Goal: Task Accomplishment & Management: Manage account settings

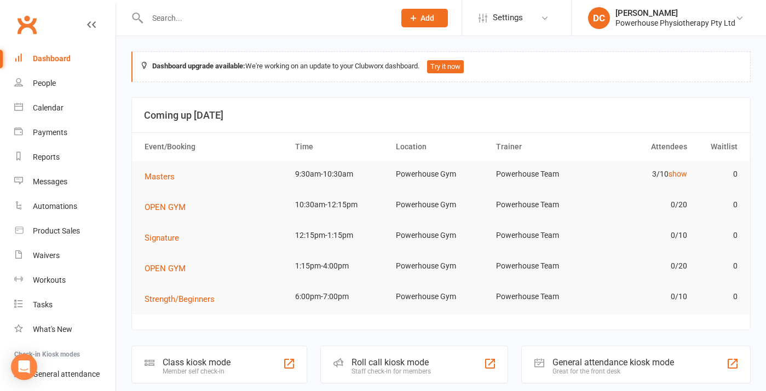
click at [162, 19] on input "text" at bounding box center [265, 17] width 243 height 15
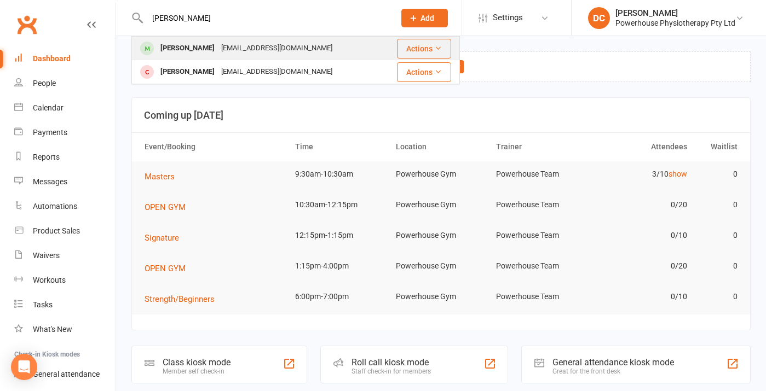
type input "[PERSON_NAME]"
click at [182, 47] on div "[PERSON_NAME]" at bounding box center [187, 49] width 61 height 16
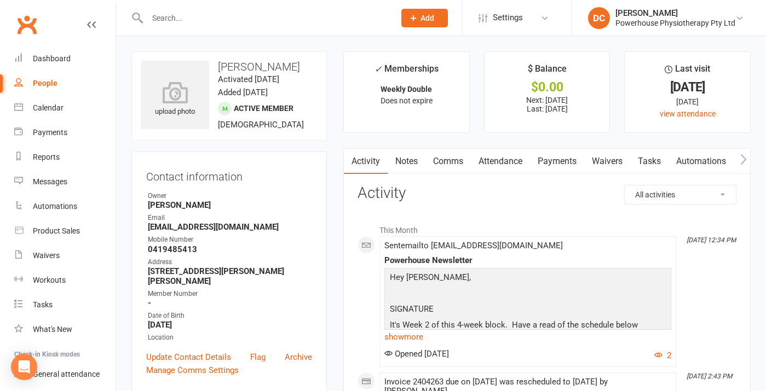
click at [446, 162] on link "Comms" at bounding box center [447, 161] width 45 height 25
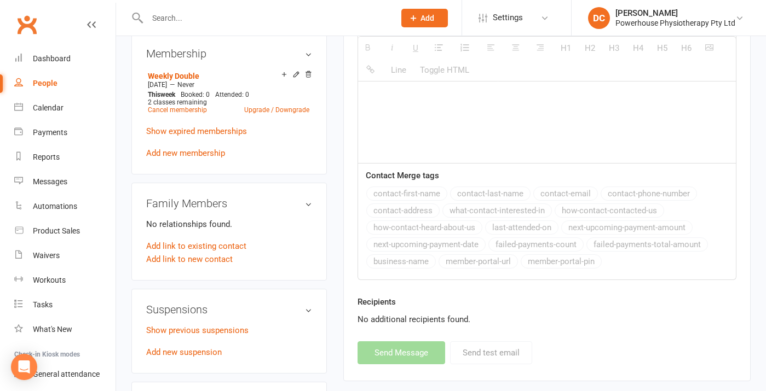
scroll to position [471, 0]
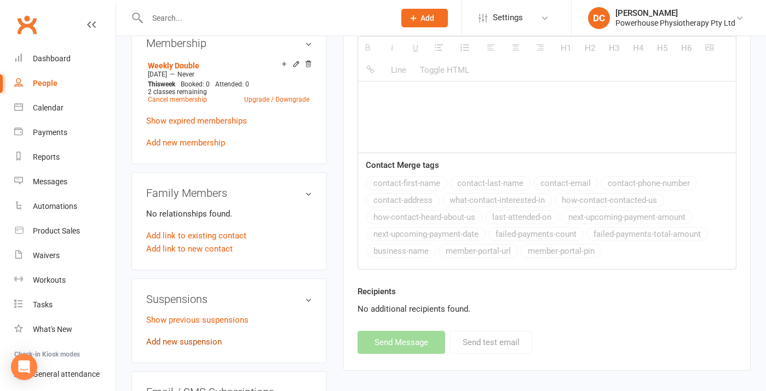
click at [209, 337] on link "Add new suspension" at bounding box center [184, 342] width 76 height 10
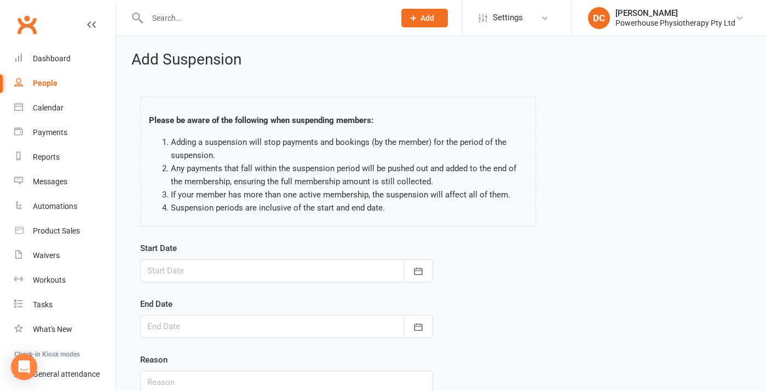
click at [243, 273] on div at bounding box center [286, 270] width 293 height 23
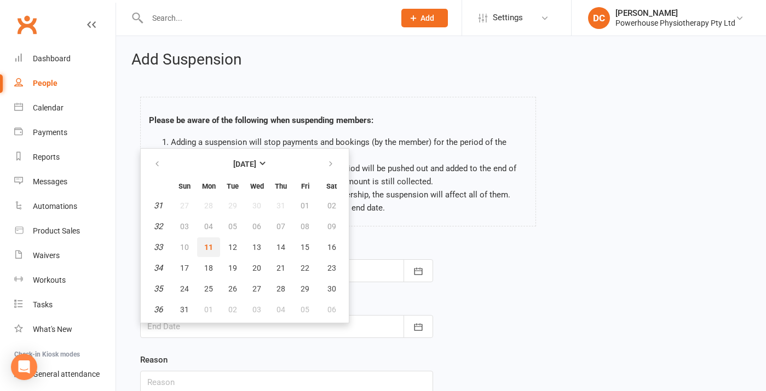
click at [208, 246] on span "11" at bounding box center [208, 247] width 9 height 9
type input "[DATE]"
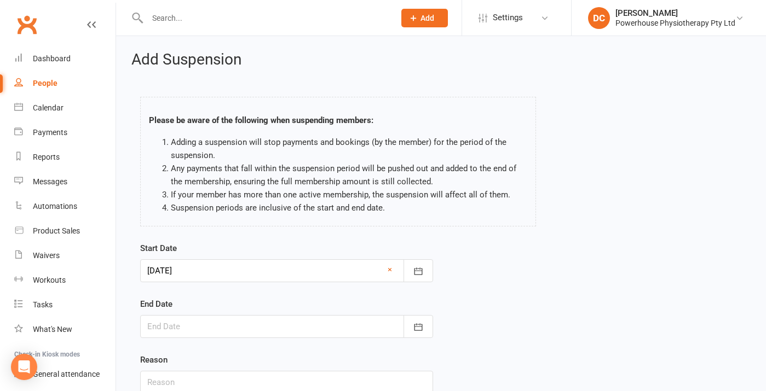
click at [200, 334] on div at bounding box center [286, 326] width 293 height 23
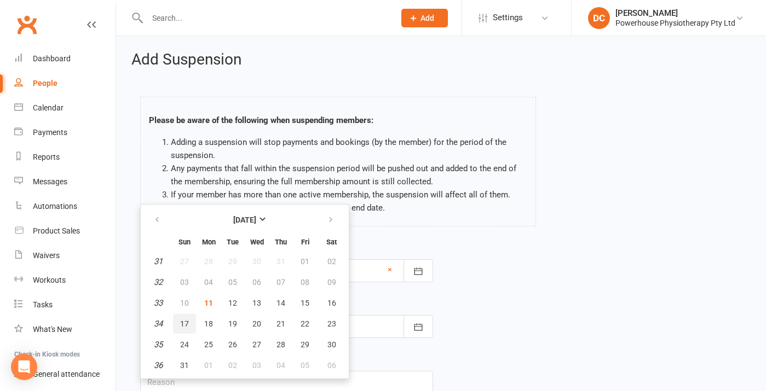
click at [181, 320] on span "17" at bounding box center [184, 324] width 9 height 9
type input "[DATE]"
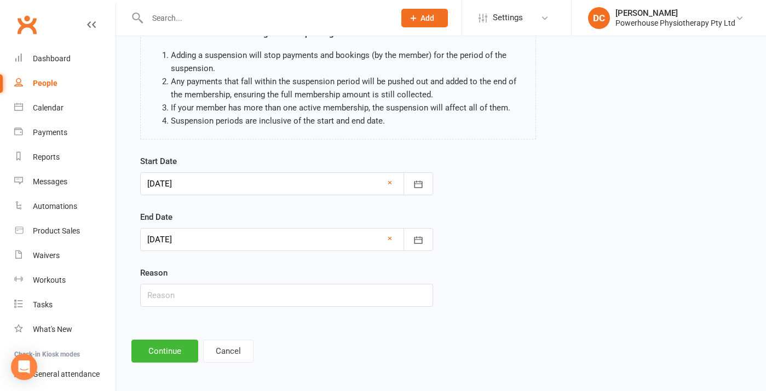
scroll to position [90, 0]
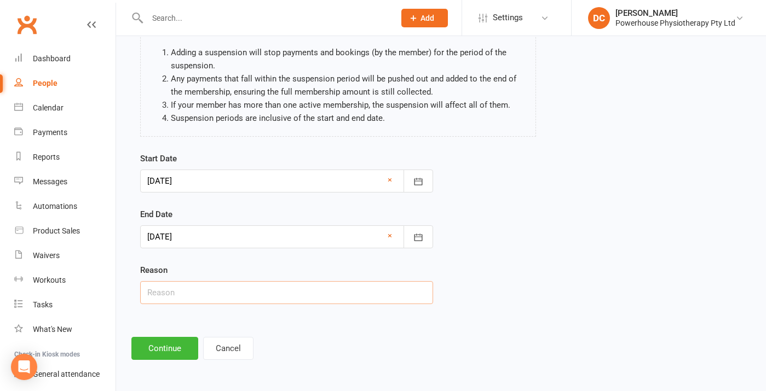
click at [226, 288] on input "text" at bounding box center [286, 292] width 293 height 23
type input "Sick"
click at [170, 351] on button "Continue" at bounding box center [164, 348] width 67 height 23
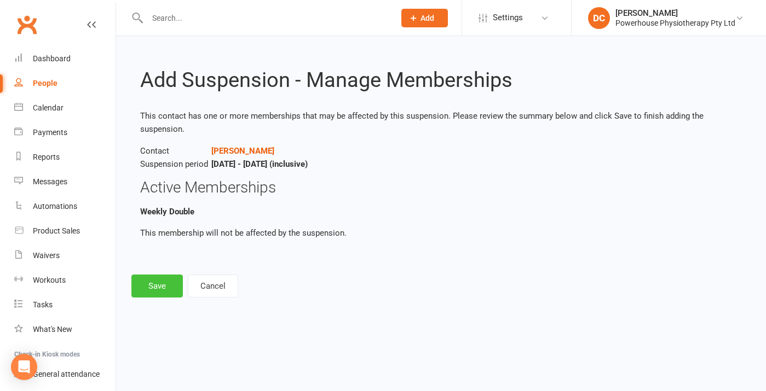
click at [151, 286] on button "Save" at bounding box center [156, 286] width 51 height 23
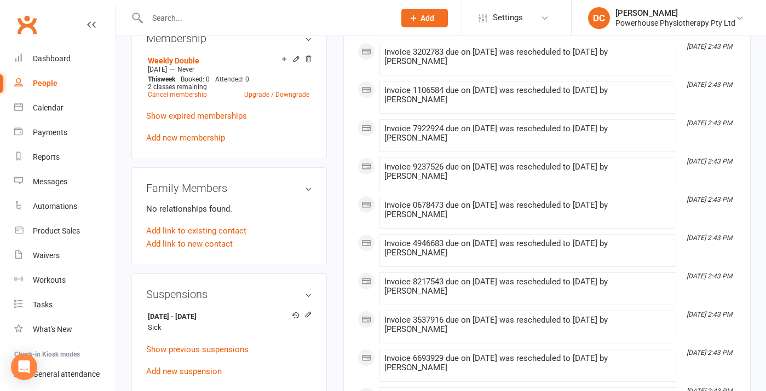
scroll to position [475, 0]
click at [234, 344] on link "Show previous suspensions" at bounding box center [197, 349] width 102 height 10
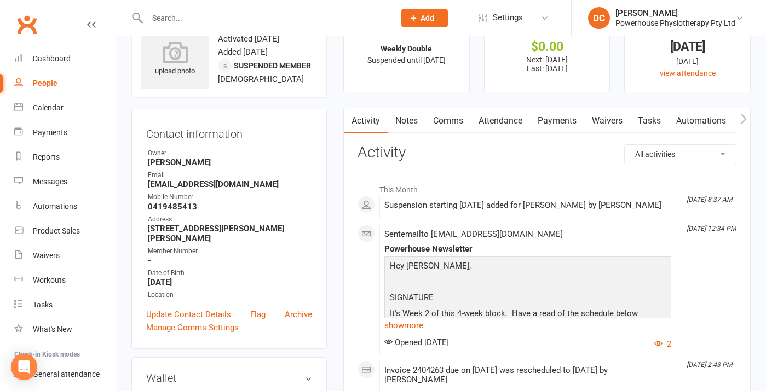
scroll to position [0, 0]
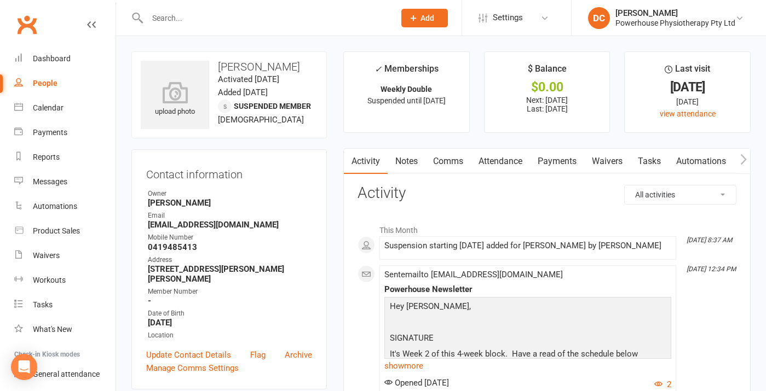
click at [563, 165] on link "Payments" at bounding box center [557, 161] width 54 height 25
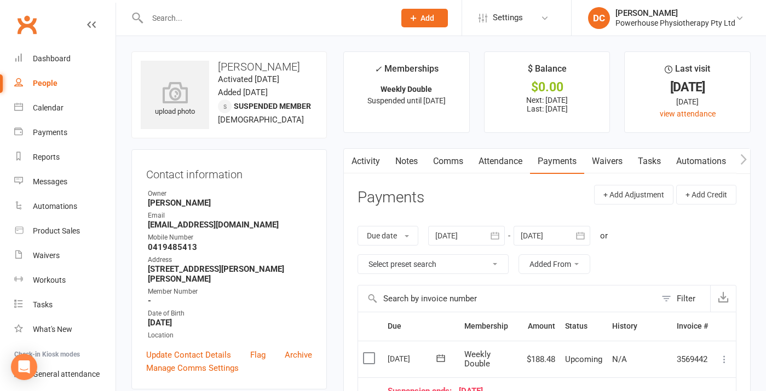
click at [361, 163] on link "Activity" at bounding box center [366, 161] width 44 height 25
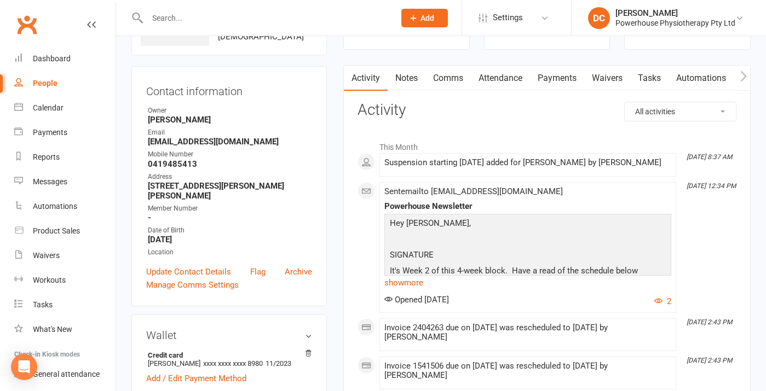
scroll to position [82, 0]
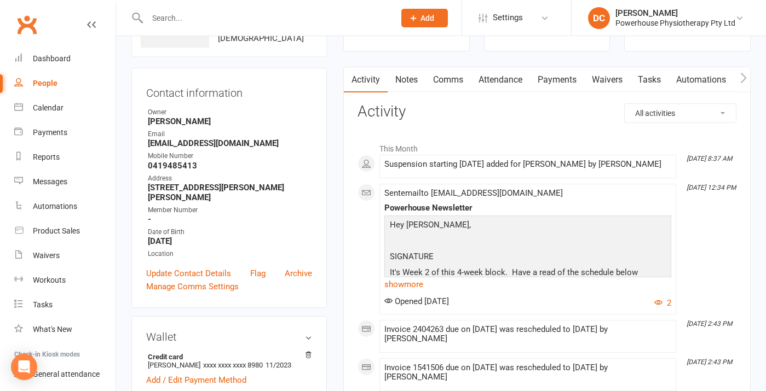
click at [555, 82] on link "Payments" at bounding box center [557, 79] width 54 height 25
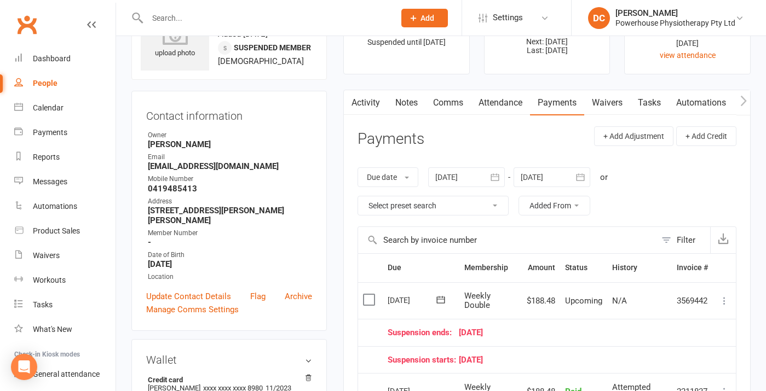
scroll to position [57, 0]
click at [729, 305] on icon at bounding box center [724, 302] width 11 height 11
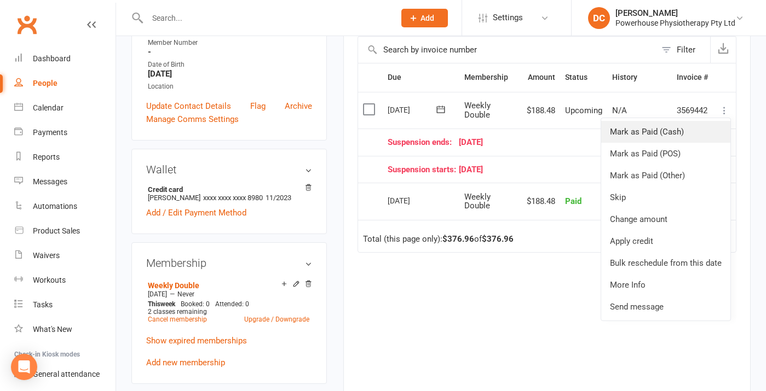
scroll to position [253, 0]
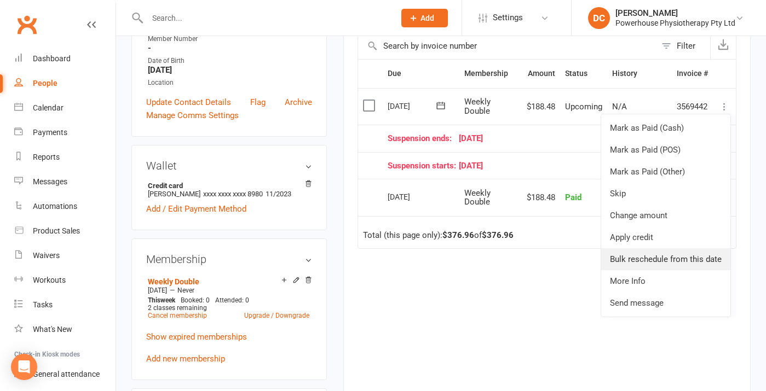
click at [679, 255] on link "Bulk reschedule from this date" at bounding box center [665, 260] width 129 height 22
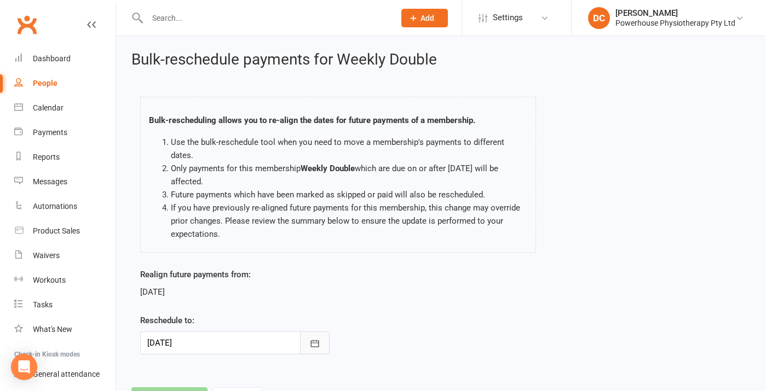
click at [309, 338] on icon "button" at bounding box center [314, 343] width 11 height 11
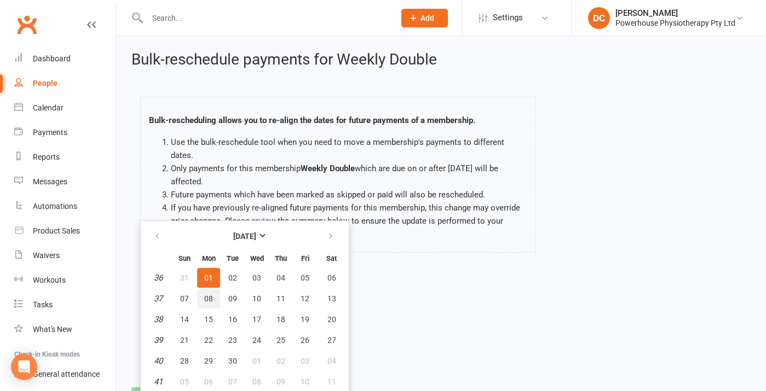
click at [207, 290] on button "08" at bounding box center [208, 299] width 23 height 20
type input "[DATE]"
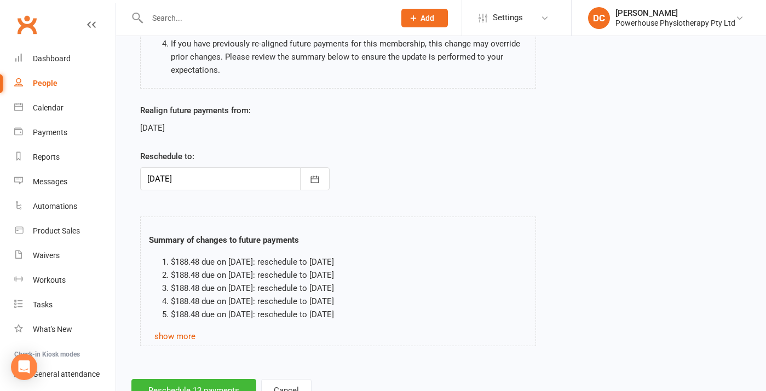
scroll to position [193, 0]
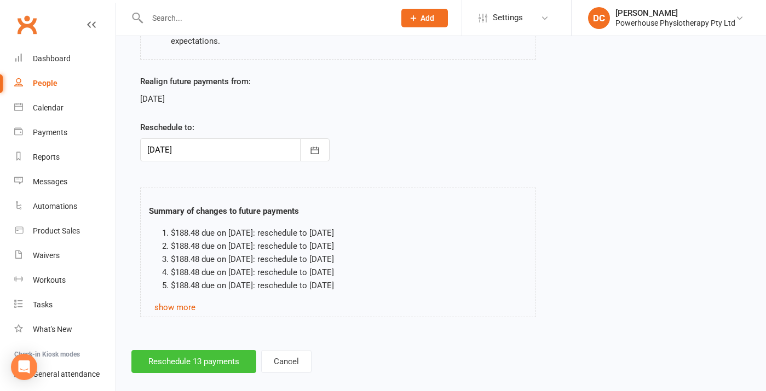
click at [191, 350] on button "Reschedule 13 payments" at bounding box center [193, 361] width 125 height 23
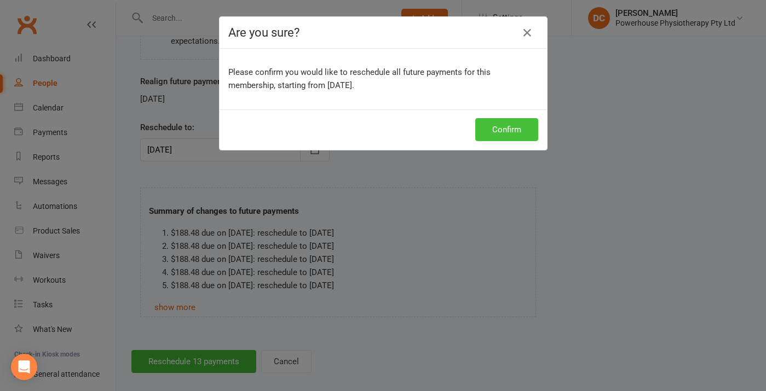
click at [513, 130] on button "Confirm" at bounding box center [506, 129] width 63 height 23
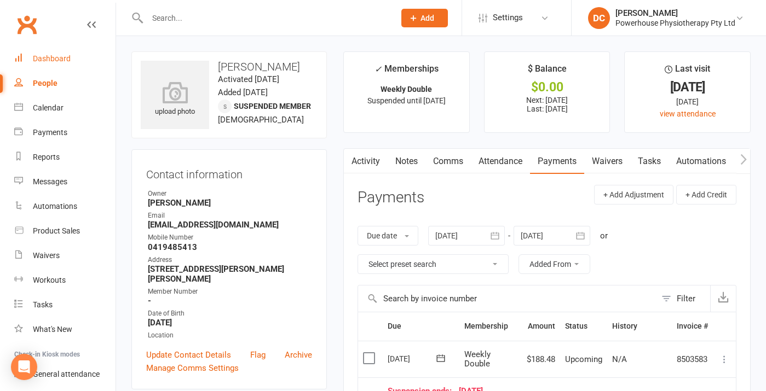
click at [66, 59] on div "Dashboard" at bounding box center [52, 58] width 38 height 9
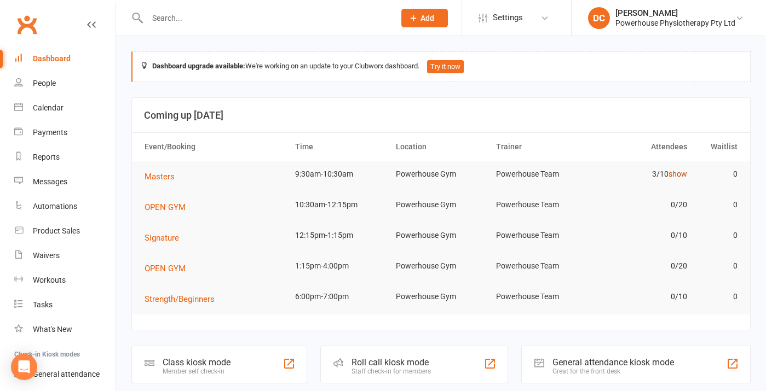
click at [682, 176] on link "show" at bounding box center [677, 174] width 19 height 9
